Goal: Book appointment/travel/reservation

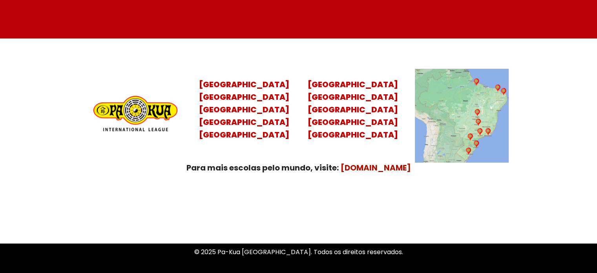
scroll to position [3130, 0]
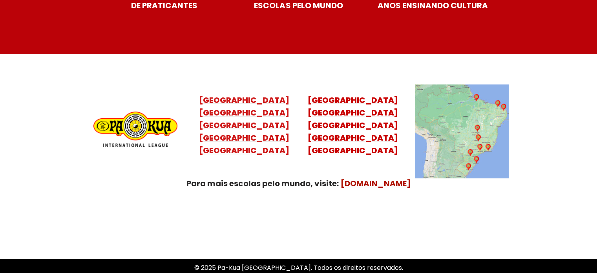
click at [253, 129] on mark "[GEOGRAPHIC_DATA] [GEOGRAPHIC_DATA] [GEOGRAPHIC_DATA] [GEOGRAPHIC_DATA]" at bounding box center [244, 131] width 90 height 49
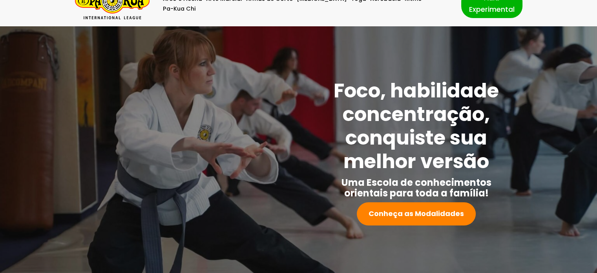
scroll to position [0, 0]
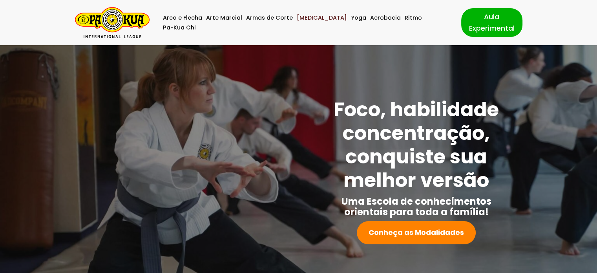
click at [315, 22] on link "[MEDICAL_DATA]" at bounding box center [322, 18] width 50 height 10
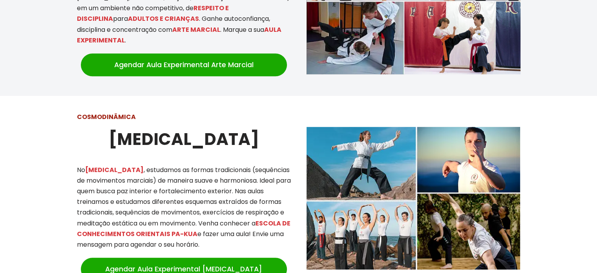
scroll to position [686, 0]
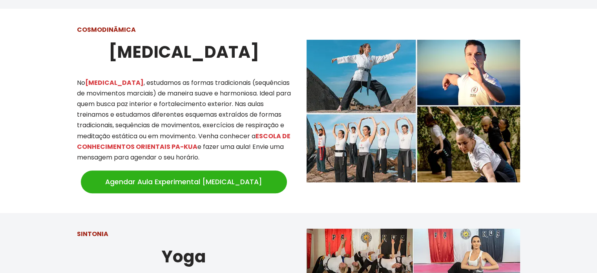
click at [204, 173] on link "Agendar Aula Experimental [MEDICAL_DATA]" at bounding box center [184, 181] width 206 height 23
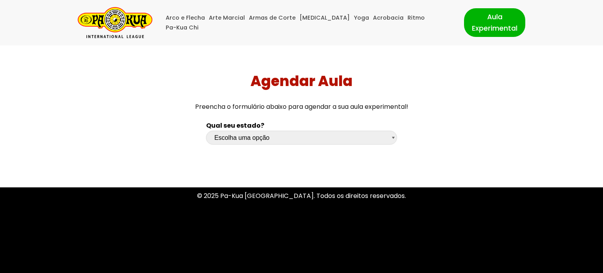
click at [253, 143] on select "Escolha uma opção Rio Grande do Sul Santa Catarina Paraná São Paulo Rio de Jane…" at bounding box center [301, 138] width 191 height 14
select select "sp"
click at [206, 131] on select "Escolha uma opção Rio Grande do Sul Santa Catarina Paraná São Paulo Rio de Jane…" at bounding box center [301, 138] width 191 height 14
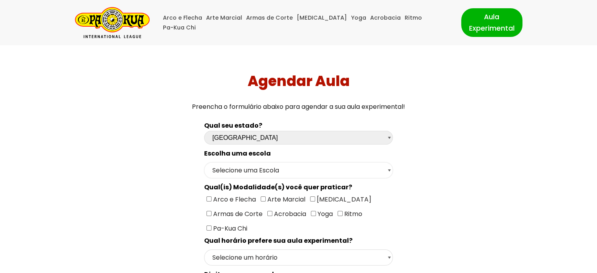
click at [325, 168] on select "Selecione uma Escola São Paulo - Escola Santa Cruz São Paulo - Escola Ana Rosa …" at bounding box center [298, 170] width 189 height 16
